Goal: Information Seeking & Learning: Learn about a topic

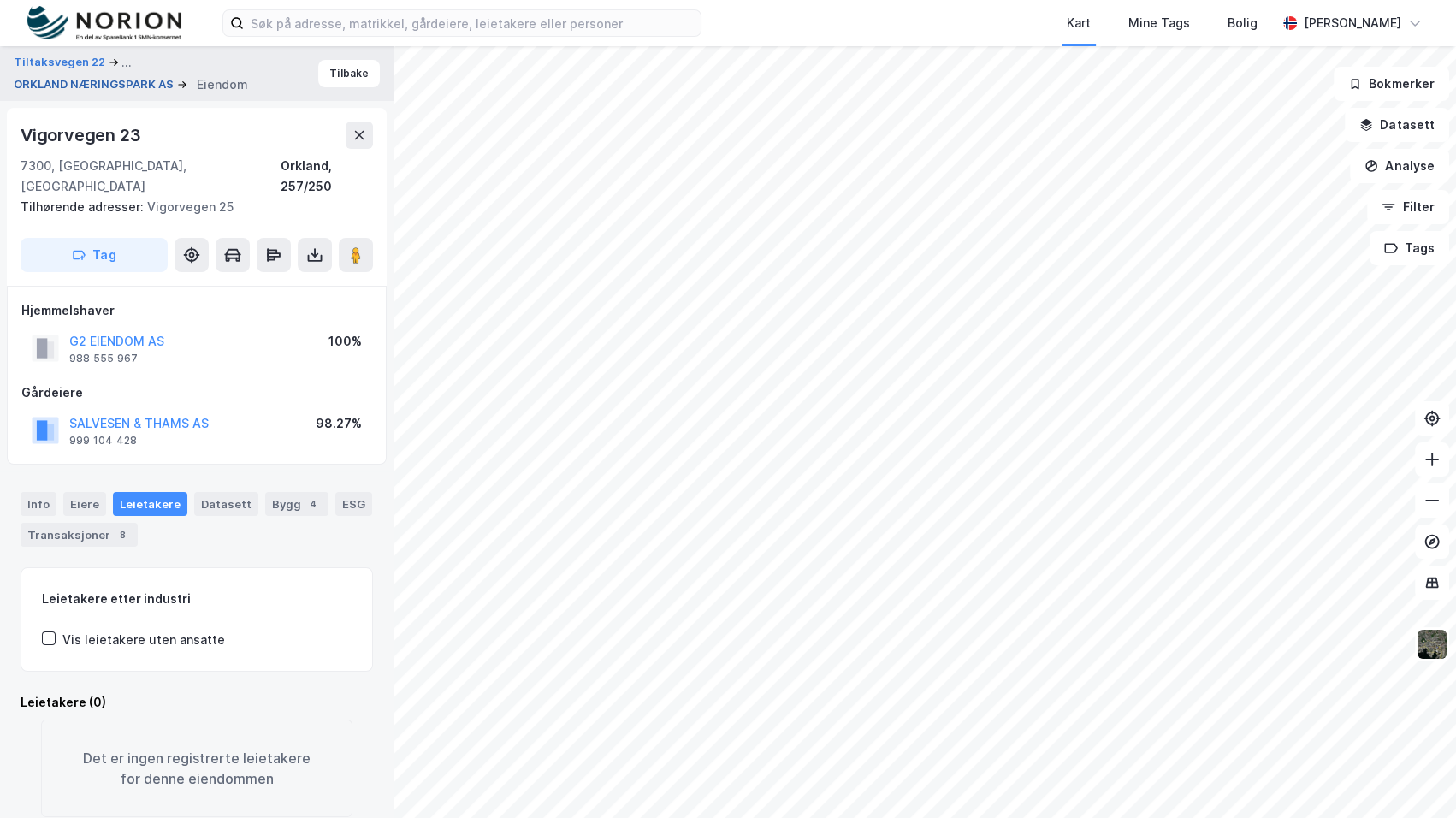
click at [100, 81] on button "ORKLAND NÆRINGSPARK AS" at bounding box center [95, 85] width 163 height 17
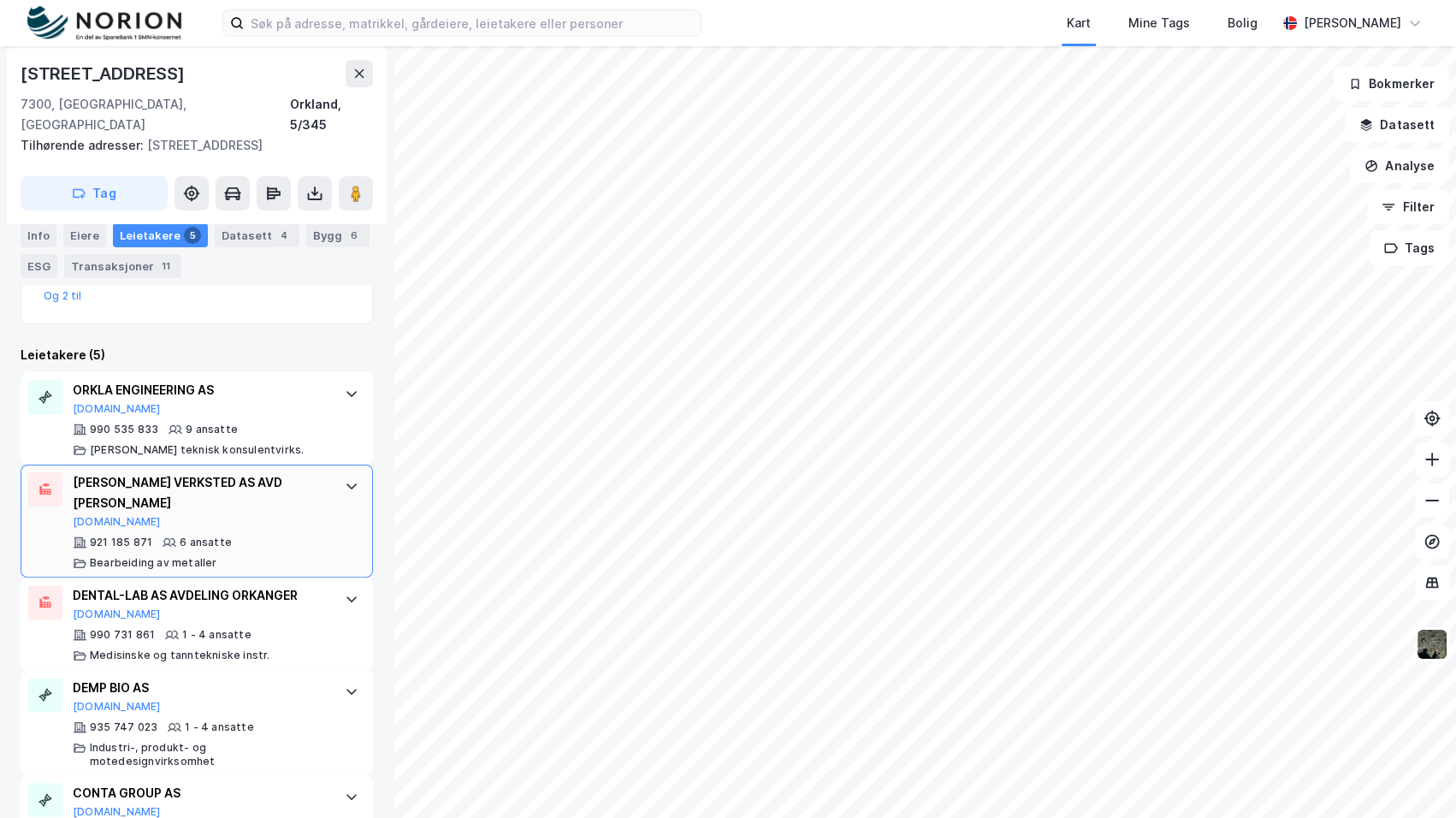
scroll to position [525, 0]
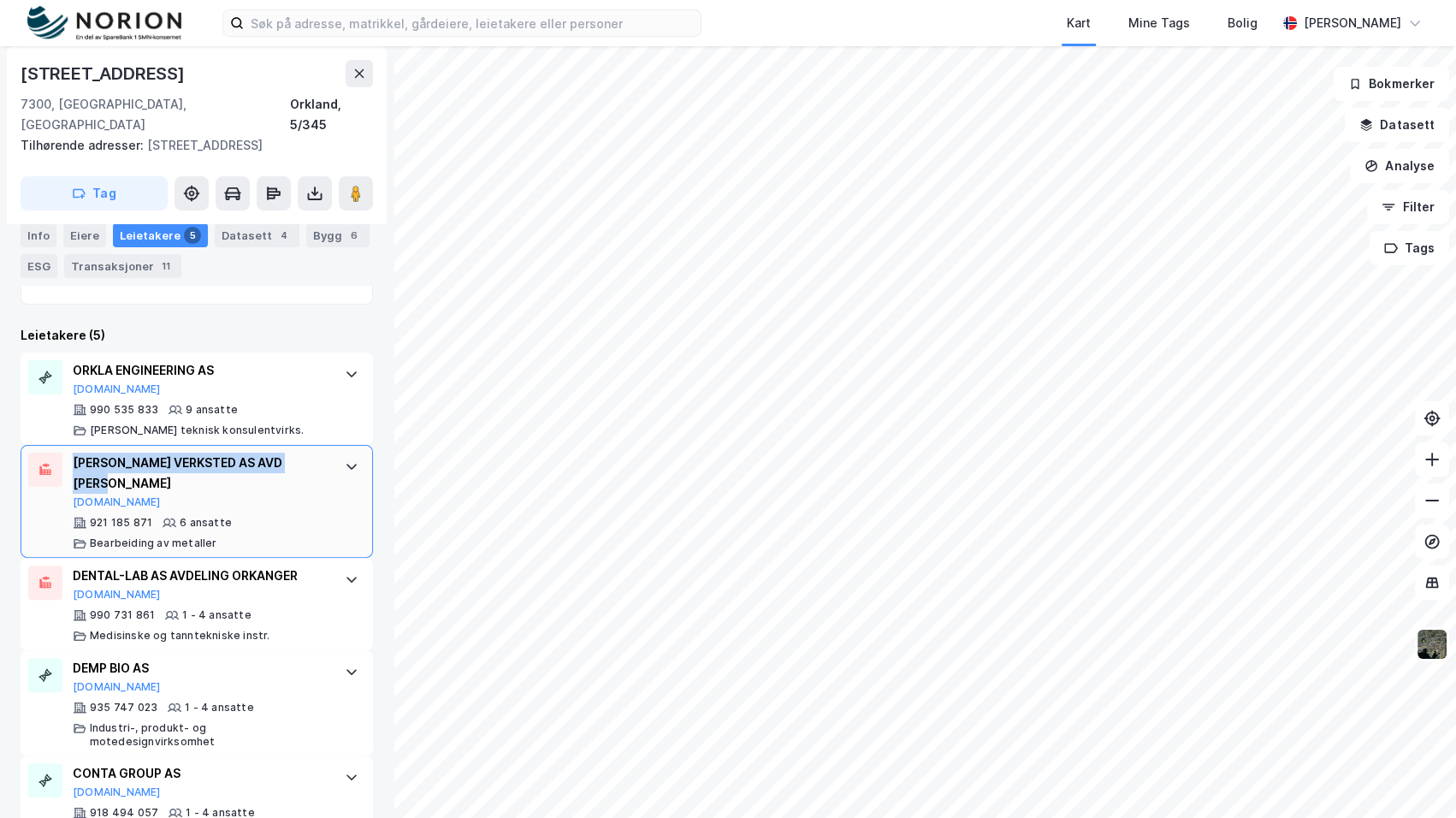
drag, startPoint x: 137, startPoint y: 459, endPoint x: 73, endPoint y: 429, distance: 70.7
click at [73, 445] on div "JANKOS MEK VERKSTED AS AVD ORKANGER [DOMAIN_NAME] 921 185 871 6 ansatte Bearbei…" at bounding box center [197, 501] width 352 height 113
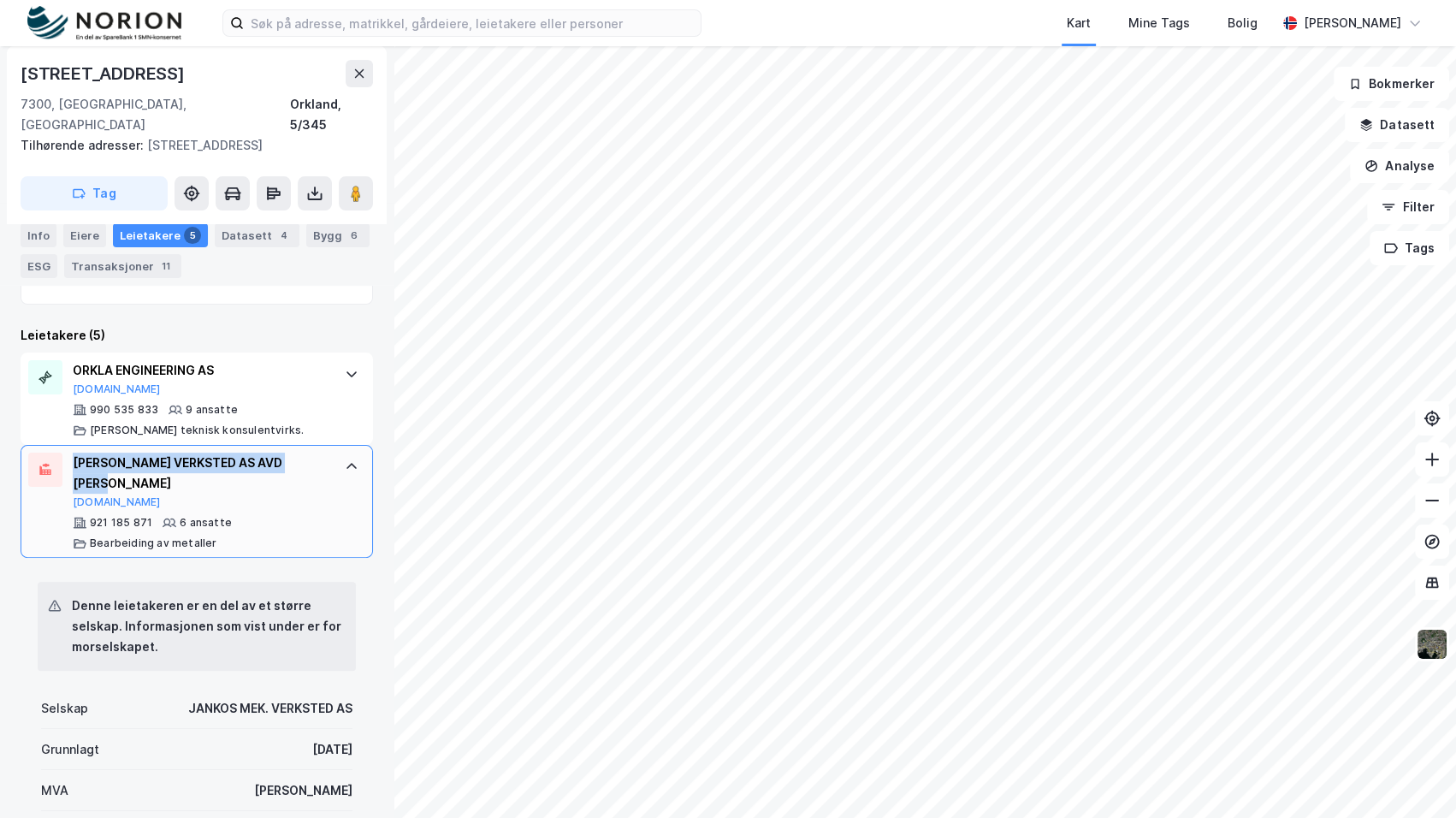
click at [294, 453] on div "[PERSON_NAME] VERKSTED AS AVD [PERSON_NAME]" at bounding box center [200, 473] width 255 height 41
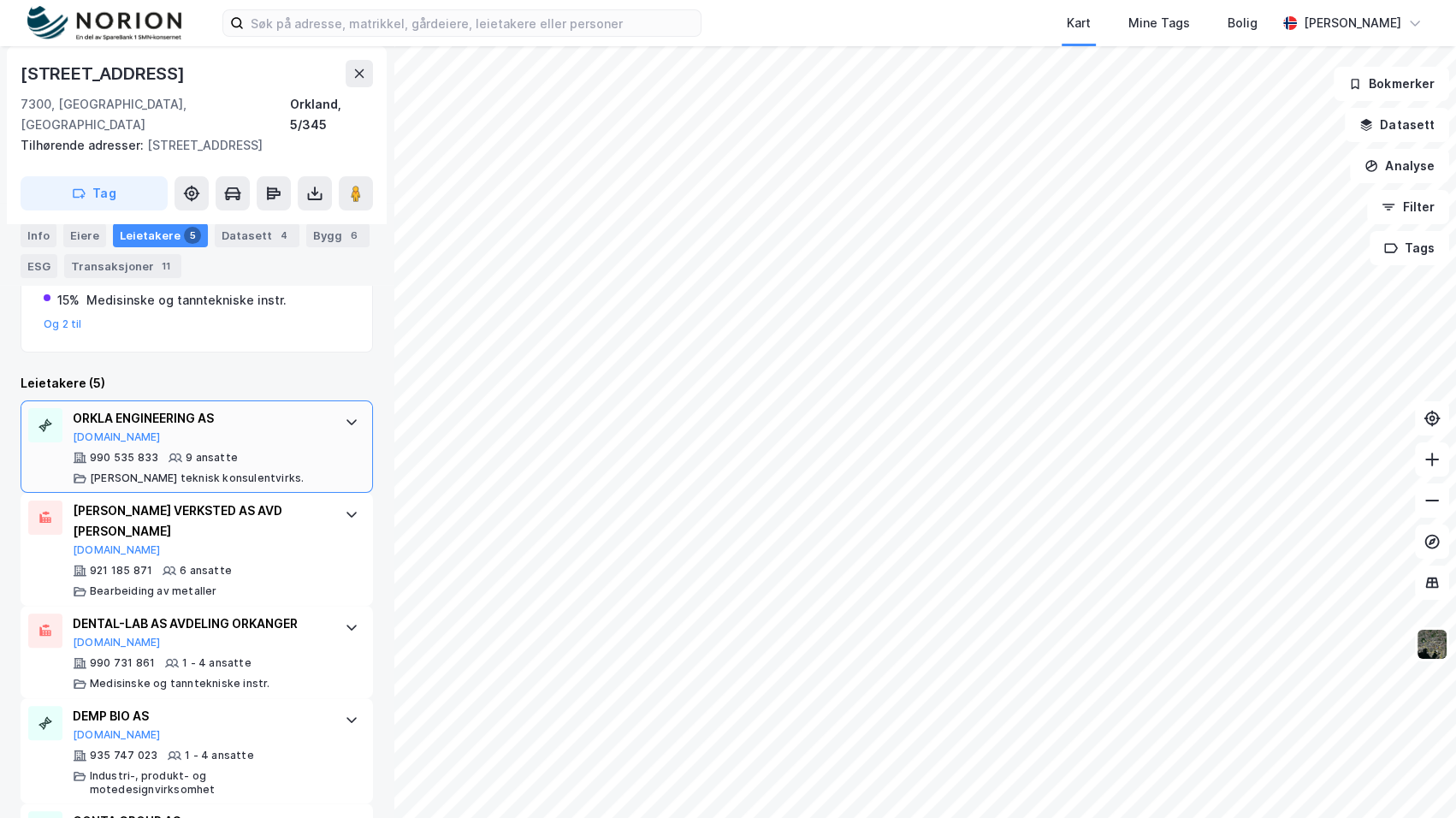
scroll to position [554, 0]
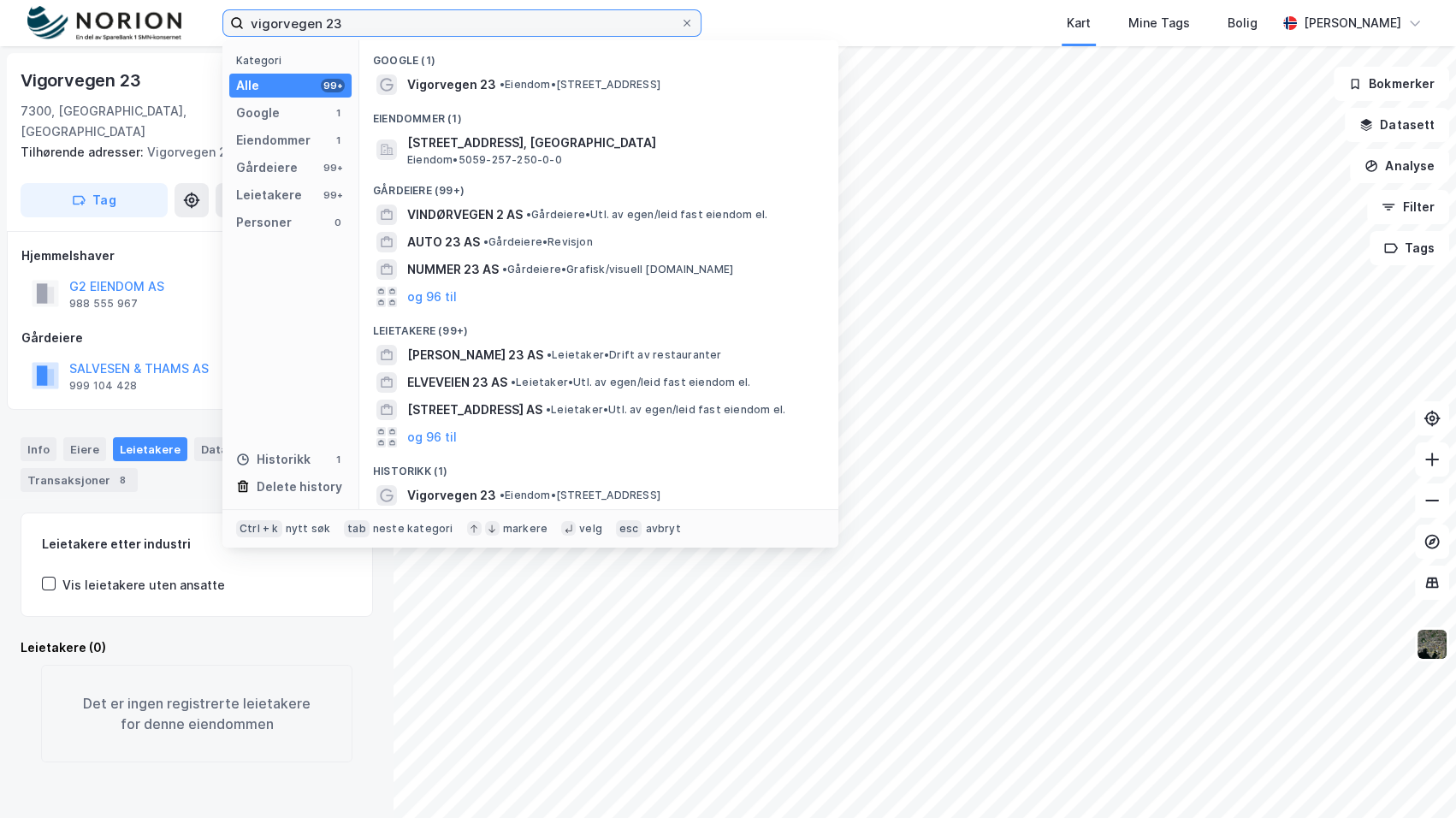
drag, startPoint x: 225, startPoint y: 20, endPoint x: 140, endPoint y: 12, distance: 85.4
click at [140, 17] on div "vigorvegen 23 Kategori Alle 99+ Google 1 Eiendommer 1 Gårdeiere 99+ Leietakere …" at bounding box center [728, 23] width 1456 height 46
paste input "Isfjord Norway AS"
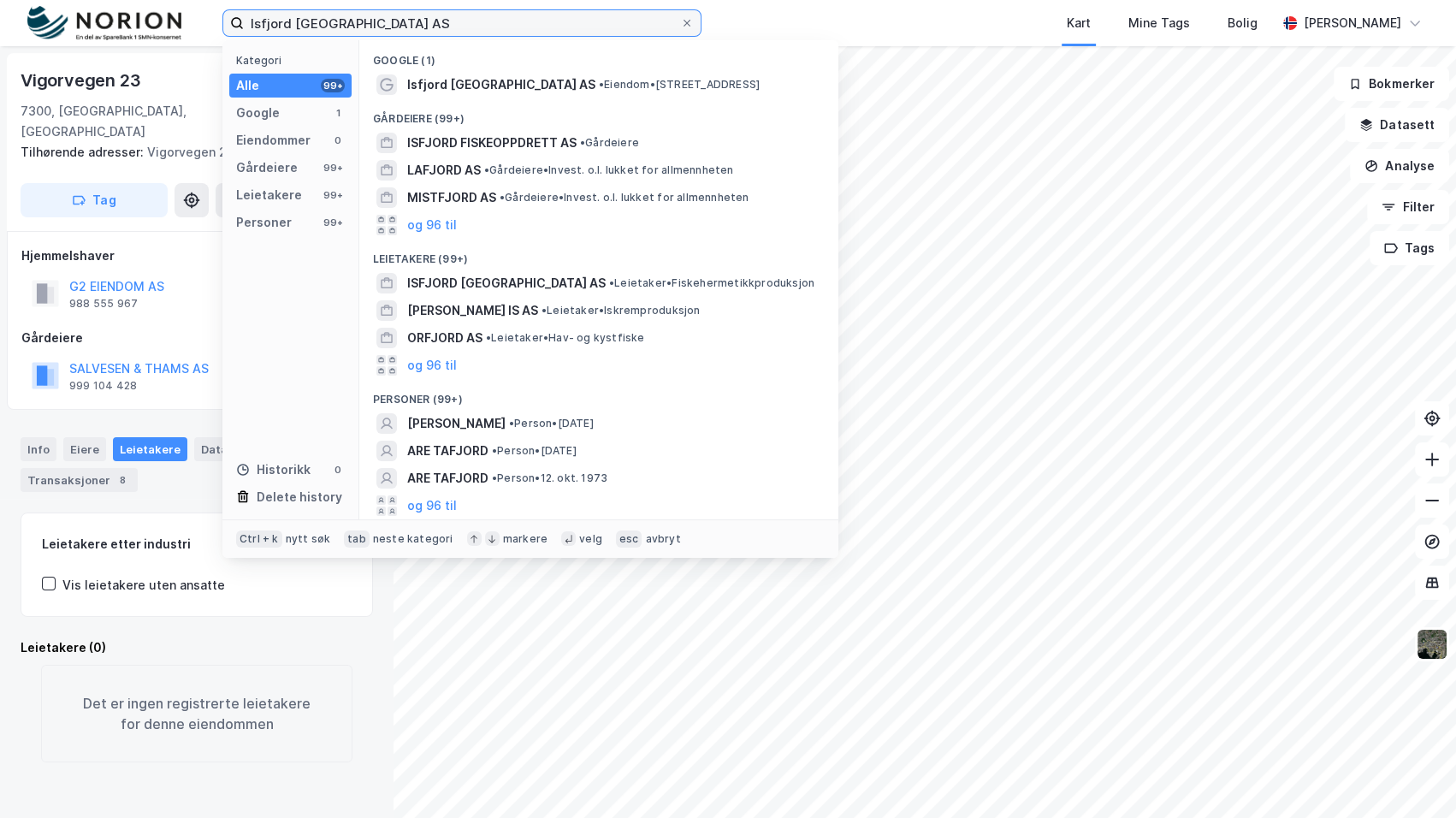
type input "Isfjord Norway AS"
click at [598, 88] on span "• Eiendom • Grønørveien 30, 7300 Orkanger" at bounding box center [678, 85] width 160 height 14
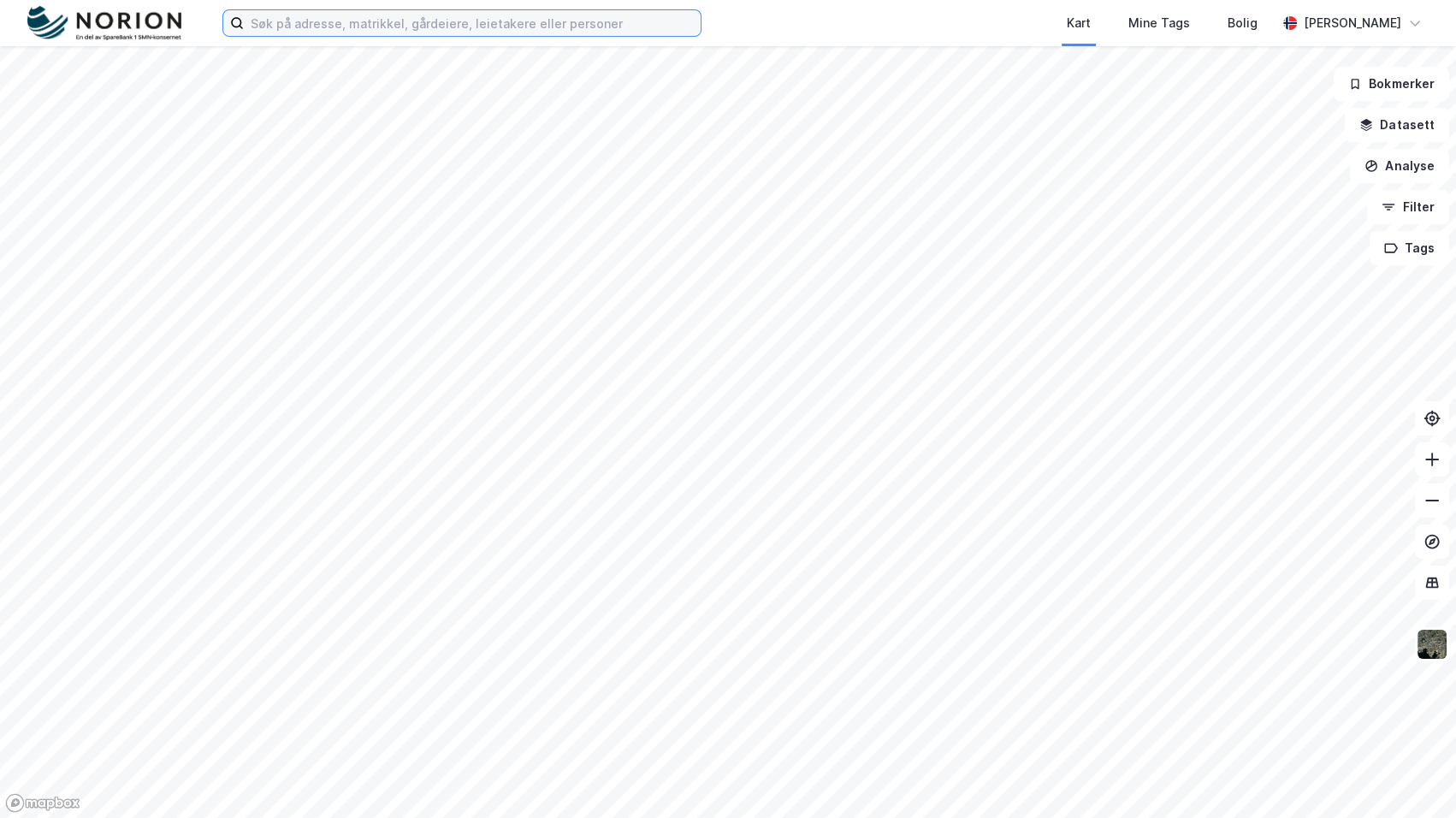
click at [276, 18] on input at bounding box center [472, 23] width 457 height 26
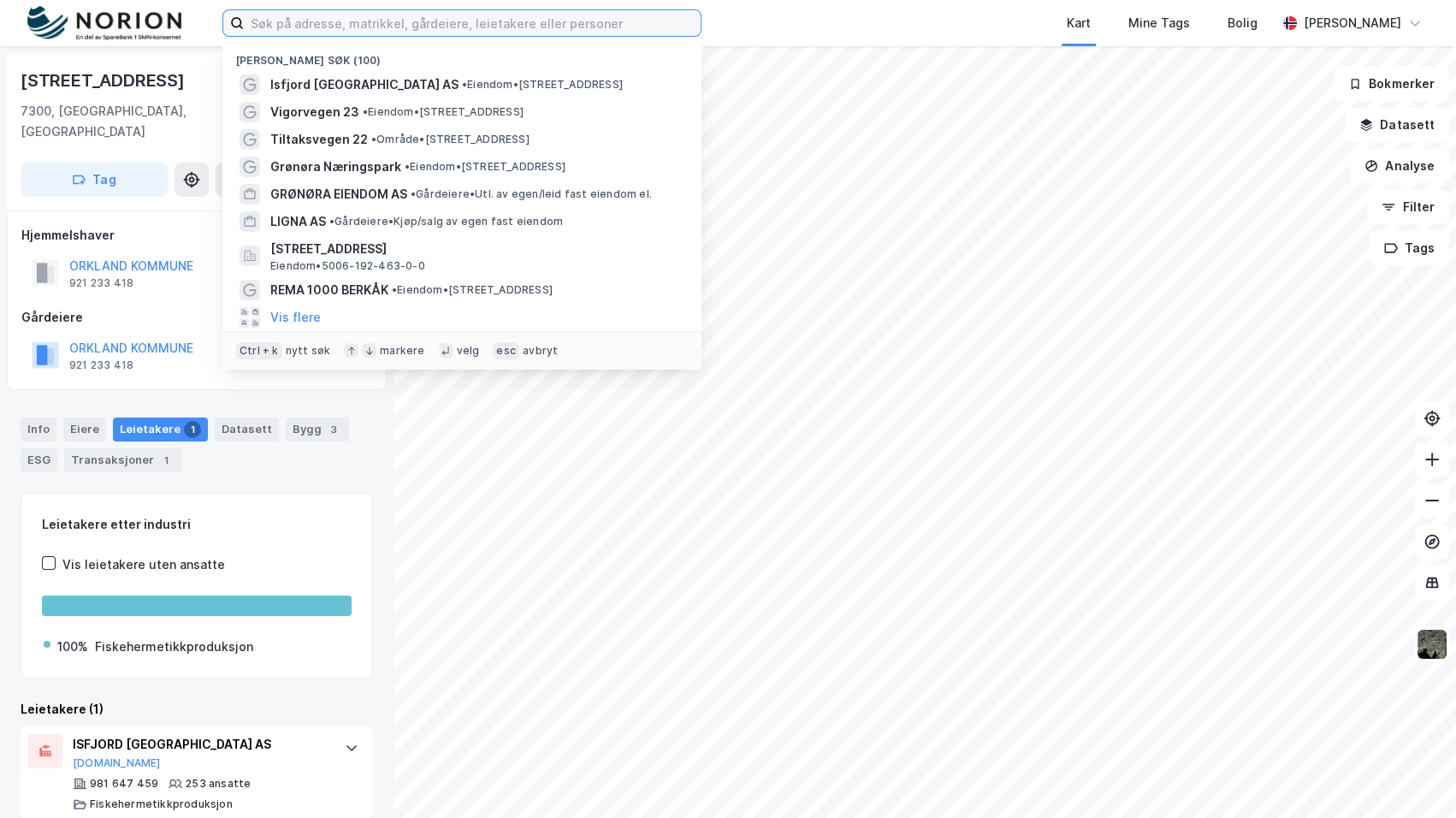
click at [350, 29] on input at bounding box center [472, 23] width 457 height 26
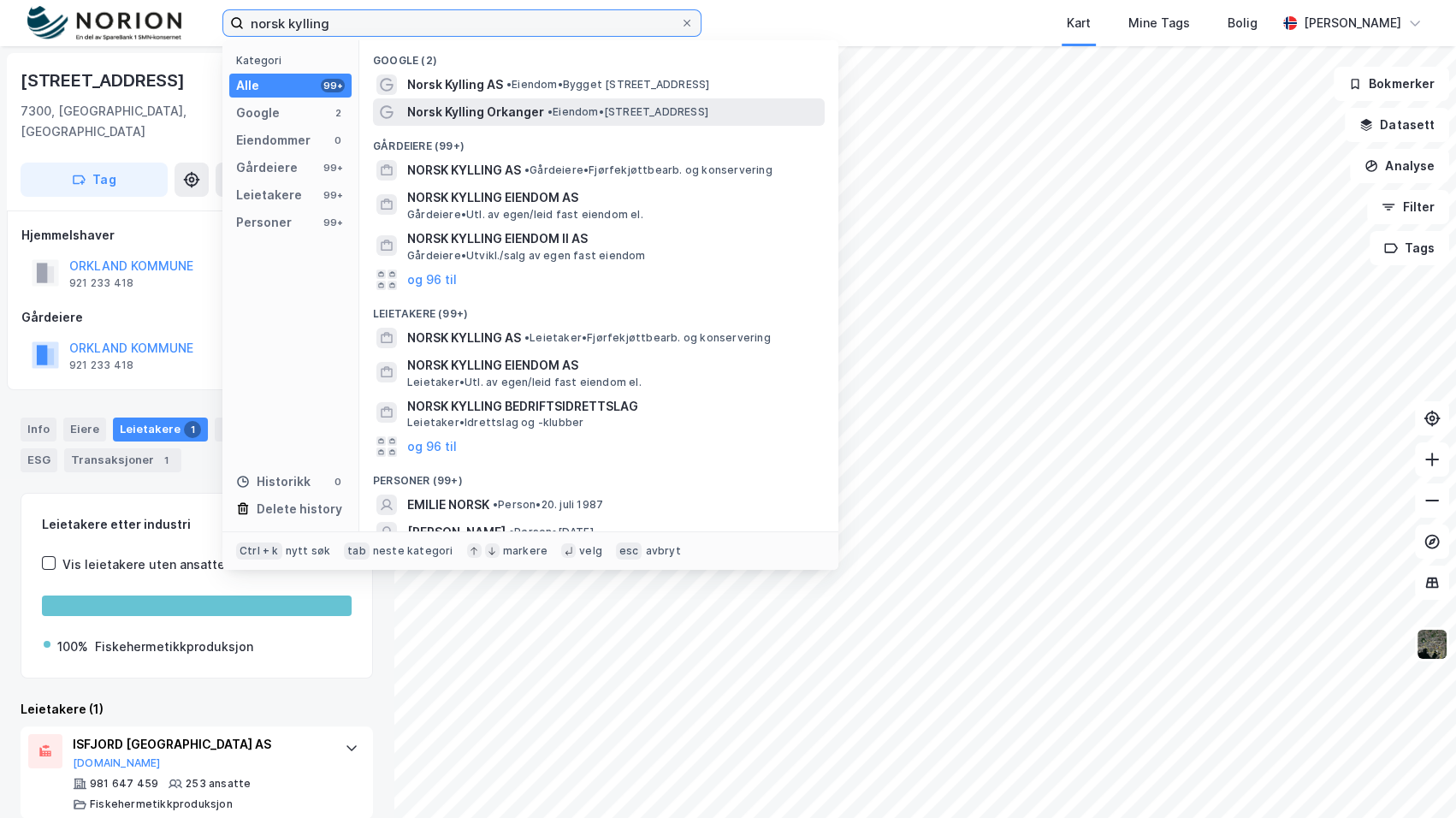
type input "norsk kylling"
click at [523, 111] on span "Norsk Kylling Orkanger" at bounding box center [476, 112] width 137 height 21
